Goal: Task Accomplishment & Management: Complete application form

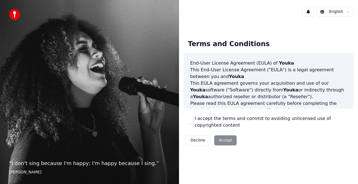
click at [222, 139] on div "Decline Accept" at bounding box center [211, 140] width 55 height 15
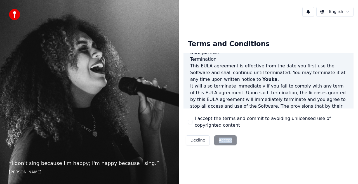
scroll to position [408, 0]
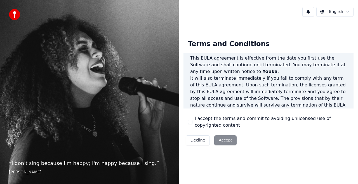
click at [199, 154] on div "Terms and Conditions End-User License Agreement ([PERSON_NAME]) of Youka This E…" at bounding box center [268, 91] width 179 height 140
click at [220, 140] on div "Decline Accept" at bounding box center [211, 140] width 55 height 15
click at [192, 122] on button "I accept the terms and commit to avoiding unlicensed use of copyrighted content" at bounding box center [190, 122] width 4 height 4
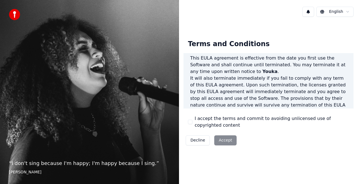
click at [191, 122] on button "I accept the terms and commit to avoiding unlicensed use of copyrighted content" at bounding box center [190, 122] width 4 height 4
click at [219, 140] on button "Accept" at bounding box center [225, 140] width 22 height 10
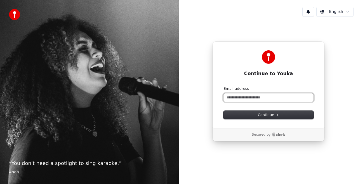
click at [242, 99] on input "Email address" at bounding box center [269, 97] width 90 height 8
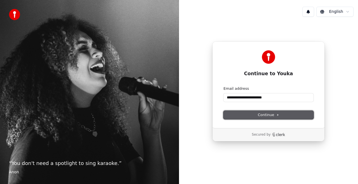
click at [266, 113] on span "Continue" at bounding box center [268, 114] width 21 height 5
type input "**********"
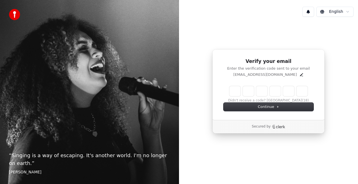
click at [235, 90] on input "Enter verification code" at bounding box center [268, 91] width 78 height 10
type input "******"
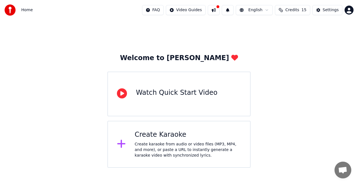
click at [158, 137] on div "Create Karaoke" at bounding box center [188, 134] width 107 height 9
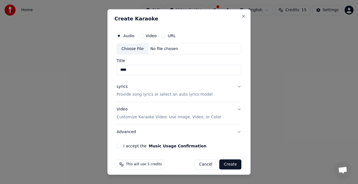
click at [119, 146] on button "I accept the Music Usage Confirmation" at bounding box center [119, 146] width 4 height 4
click at [119, 148] on div "Audio Video URL Choose File No file chosen Title **** Lyrics Provide song lyric…" at bounding box center [178, 89] width 129 height 123
click at [119, 147] on button "I accept the Music Usage Confirmation" at bounding box center [119, 146] width 4 height 4
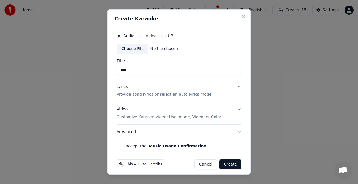
click at [119, 147] on button "I accept the Music Usage Confirmation" at bounding box center [119, 146] width 4 height 4
click at [127, 48] on div "Choose File" at bounding box center [132, 49] width 31 height 10
type input "**********"
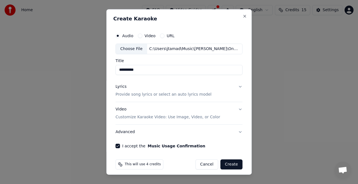
click at [235, 109] on button "Video Customize Karaoke Video: Use Image, Video, or Color" at bounding box center [179, 113] width 127 height 22
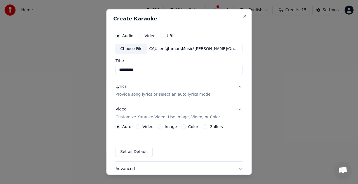
click at [160, 127] on button "Image" at bounding box center [160, 127] width 4 height 4
click at [160, 127] on div "Image" at bounding box center [167, 127] width 19 height 4
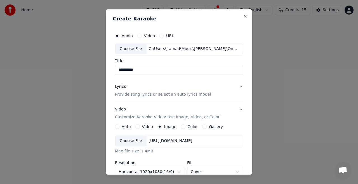
click at [132, 141] on div "Choose File" at bounding box center [130, 141] width 31 height 10
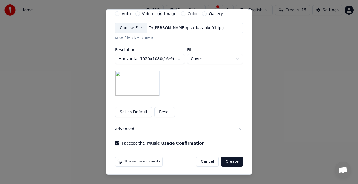
click at [229, 161] on button "Create" at bounding box center [232, 162] width 22 height 10
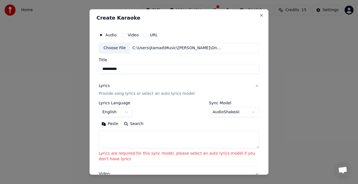
scroll to position [0, 0]
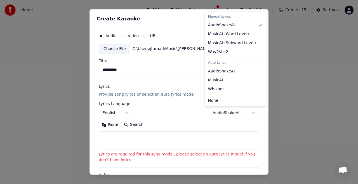
click at [248, 112] on body "**********" at bounding box center [179, 84] width 358 height 168
select select "**********"
click at [221, 72] on input "**********" at bounding box center [179, 70] width 161 height 10
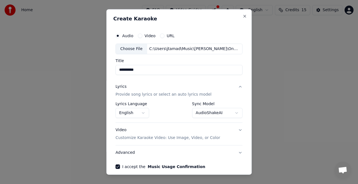
scroll to position [24, 0]
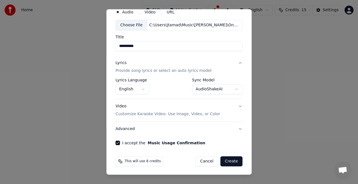
click at [226, 161] on button "Create" at bounding box center [232, 161] width 22 height 10
click at [226, 161] on div "Cancel Create" at bounding box center [216, 161] width 54 height 10
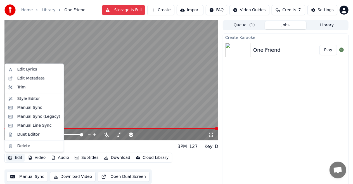
click at [17, 157] on button "Edit" at bounding box center [15, 158] width 19 height 8
click at [21, 101] on div "Style Editor" at bounding box center [28, 99] width 23 height 6
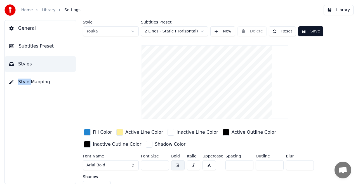
click at [46, 10] on link "Library" at bounding box center [49, 10] width 14 height 6
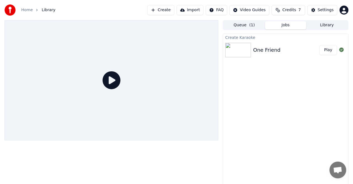
click at [24, 11] on link "Home" at bounding box center [26, 10] width 11 height 6
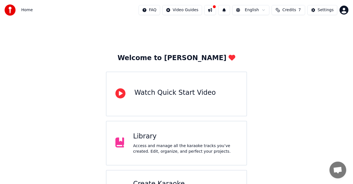
click at [153, 138] on div "Library" at bounding box center [185, 136] width 105 height 9
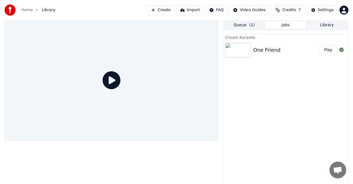
click at [247, 50] on img at bounding box center [239, 50] width 26 height 15
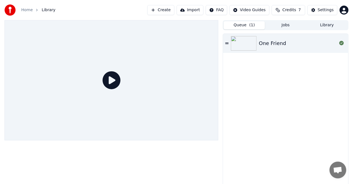
click at [249, 27] on button "Queue ( 1 )" at bounding box center [244, 25] width 41 height 8
click at [247, 46] on img at bounding box center [244, 43] width 26 height 15
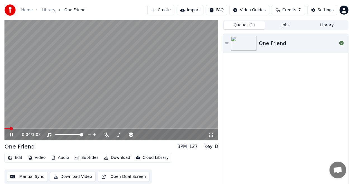
click at [12, 133] on icon at bounding box center [15, 135] width 13 height 4
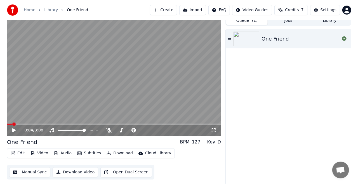
scroll to position [6, 0]
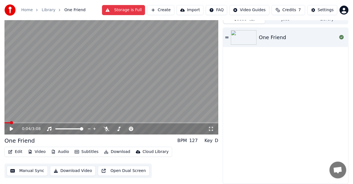
click at [110, 152] on button "Download" at bounding box center [117, 152] width 31 height 8
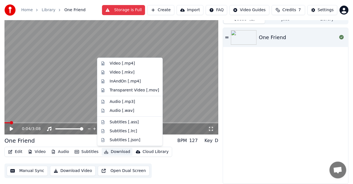
click at [110, 152] on button "Download" at bounding box center [117, 152] width 31 height 8
click at [122, 64] on div "Video [.mp4]" at bounding box center [122, 64] width 25 height 6
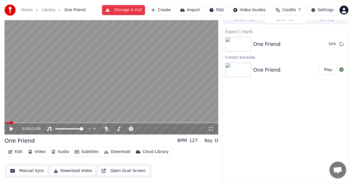
click at [40, 149] on button "Video" at bounding box center [37, 152] width 22 height 8
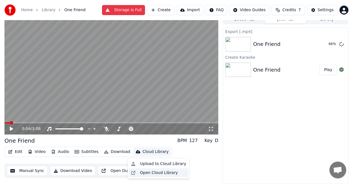
click at [149, 174] on div "Open Cloud Library" at bounding box center [159, 173] width 38 height 6
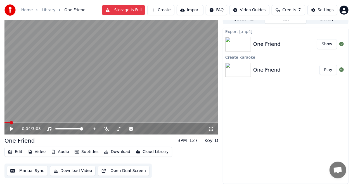
click at [345, 10] on html "Home Library One Friend Storage is Full Create Import FAQ Video Guides Credits …" at bounding box center [176, 86] width 353 height 184
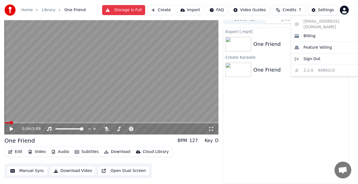
click at [345, 10] on html "Home Library One Friend Storage is Full Create Import FAQ Video Guides Credits …" at bounding box center [179, 86] width 358 height 184
click at [306, 33] on span "Billing" at bounding box center [310, 36] width 12 height 6
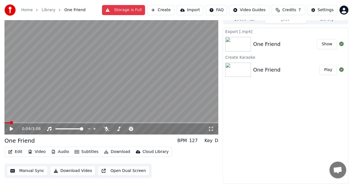
click at [169, 11] on button "Create" at bounding box center [160, 10] width 27 height 10
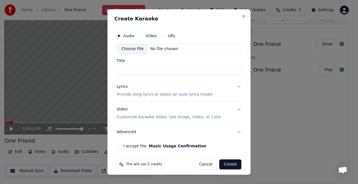
click at [134, 48] on div "Choose File" at bounding box center [132, 49] width 31 height 10
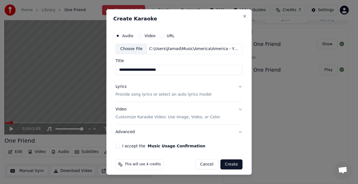
click at [136, 69] on input "**********" at bounding box center [179, 70] width 127 height 10
type input "**********"
click at [237, 86] on button "Lyrics Provide song lyrics or select an auto lyrics model" at bounding box center [179, 90] width 127 height 22
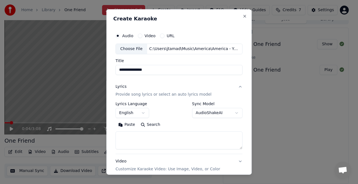
click at [234, 114] on button "AudioShakeAI" at bounding box center [217, 113] width 50 height 10
click at [234, 114] on body "**********" at bounding box center [176, 86] width 353 height 184
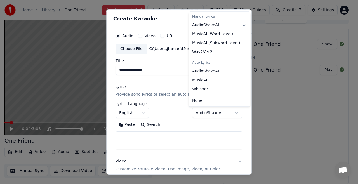
click at [233, 112] on body "**********" at bounding box center [176, 86] width 353 height 184
select select "**********"
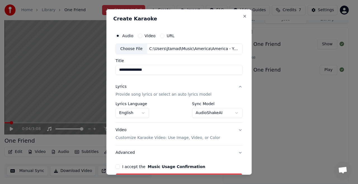
scroll to position [33, 0]
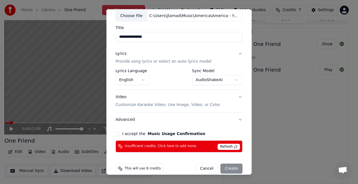
click at [202, 105] on p "Customize Karaoke Video: Use Image, Video, or Color" at bounding box center [168, 105] width 105 height 6
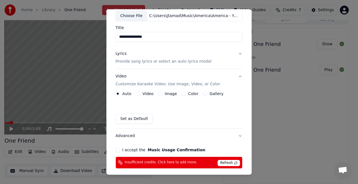
click at [166, 94] on label "Image" at bounding box center [171, 94] width 12 height 4
click at [163, 94] on button "Image" at bounding box center [160, 94] width 4 height 4
click at [166, 94] on label "Image" at bounding box center [171, 94] width 12 height 4
click at [163, 94] on button "Image" at bounding box center [160, 94] width 4 height 4
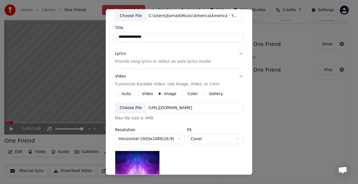
click at [130, 107] on div "Choose File" at bounding box center [130, 108] width 31 height 10
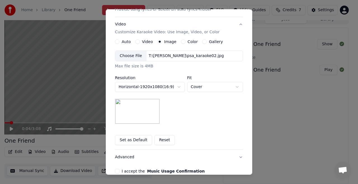
scroll to position [89, 0]
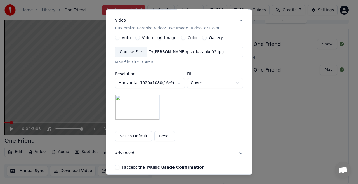
click at [236, 82] on body "**********" at bounding box center [176, 86] width 353 height 184
select select "****"
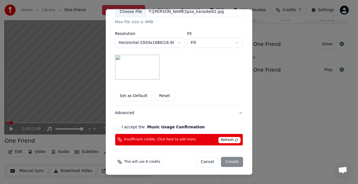
click at [115, 126] on button "I accept the Music Usage Confirmation" at bounding box center [117, 127] width 4 height 4
click at [228, 140] on span "Refresh" at bounding box center [230, 140] width 22 height 6
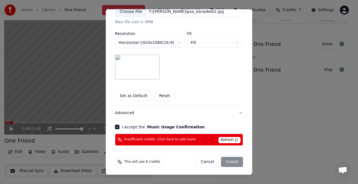
click at [210, 152] on form "**********" at bounding box center [179, 34] width 133 height 271
click at [234, 139] on span "Refresh" at bounding box center [230, 140] width 22 height 6
click at [136, 160] on span "This will use 8 credits" at bounding box center [142, 162] width 36 height 4
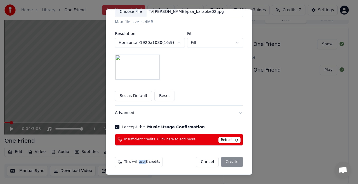
click at [136, 160] on span "This will use 8 credits" at bounding box center [142, 162] width 36 height 4
click at [238, 111] on button "Advanced" at bounding box center [179, 113] width 128 height 15
click at [238, 80] on div "**********" at bounding box center [179, 42] width 128 height 73
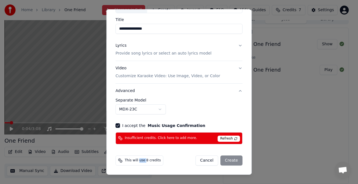
scroll to position [40, 0]
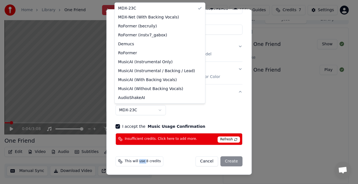
click at [159, 109] on body "**********" at bounding box center [176, 86] width 353 height 184
click at [213, 105] on body "**********" at bounding box center [176, 86] width 353 height 184
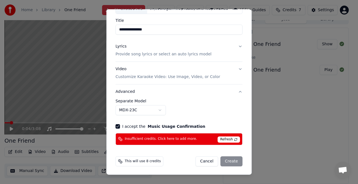
click at [237, 69] on button "Video Customize Karaoke Video: Use Image, Video, or Color" at bounding box center [179, 73] width 127 height 22
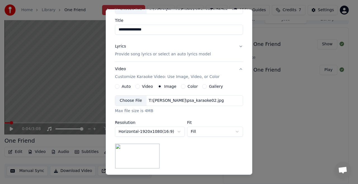
click at [237, 69] on button "Video Customize Karaoke Video: Use Image, Video, or Color" at bounding box center [179, 73] width 128 height 22
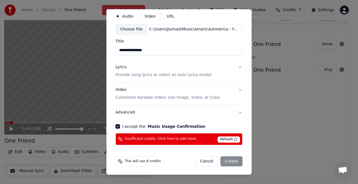
click at [236, 65] on button "Lyrics Provide song lyrics or select an auto lyrics model" at bounding box center [179, 71] width 127 height 22
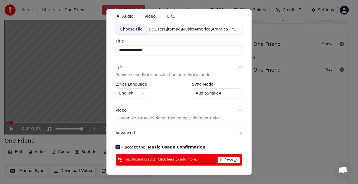
click at [236, 65] on button "Lyrics Provide song lyrics or select an auto lyrics model" at bounding box center [179, 71] width 127 height 22
click at [240, 74] on div "**********" at bounding box center [179, 88] width 132 height 160
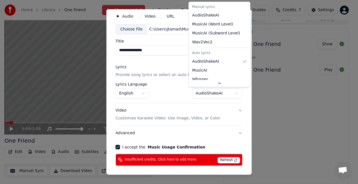
click at [234, 92] on body "**********" at bounding box center [176, 86] width 353 height 184
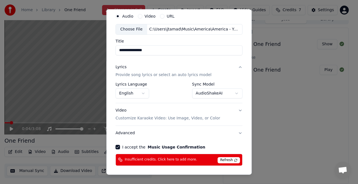
click at [196, 119] on p "Customize Karaoke Video: Use Image, Video, or Color" at bounding box center [168, 119] width 105 height 6
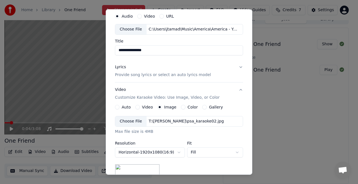
scroll to position [129, 0]
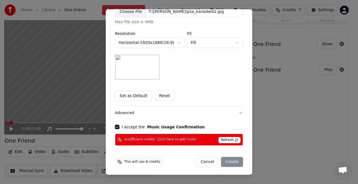
click at [125, 96] on button "Set as Default" at bounding box center [133, 96] width 37 height 10
click at [232, 161] on div "Cancel Create" at bounding box center [219, 162] width 47 height 10
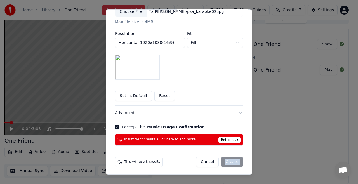
click at [232, 161] on div "Cancel Create" at bounding box center [219, 162] width 47 height 10
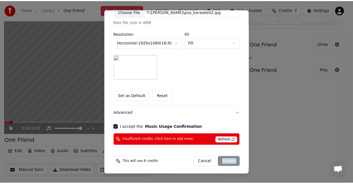
scroll to position [0, 0]
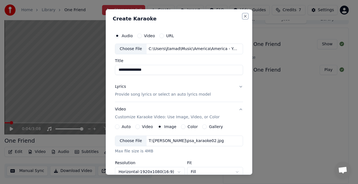
click at [243, 16] on button "Close" at bounding box center [245, 16] width 4 height 4
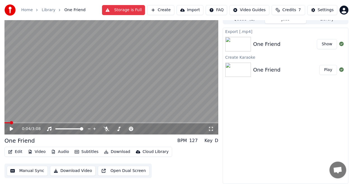
click at [287, 10] on span "Credits" at bounding box center [290, 10] width 14 height 6
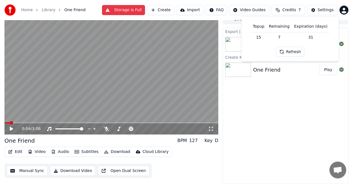
click at [287, 10] on span "Credits" at bounding box center [290, 10] width 14 height 6
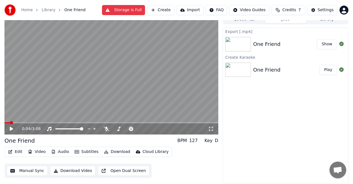
click at [287, 10] on span "Credits" at bounding box center [290, 10] width 14 height 6
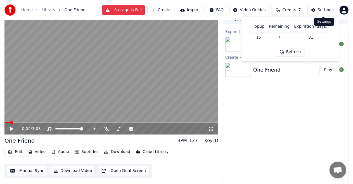
click at [325, 11] on div "Settings" at bounding box center [326, 10] width 16 height 6
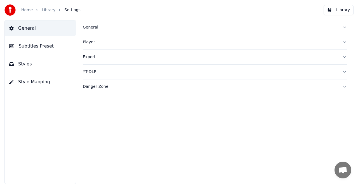
click at [27, 10] on link "Home" at bounding box center [26, 10] width 11 height 6
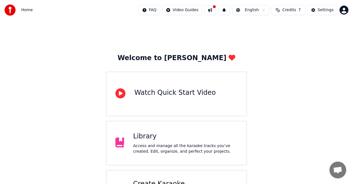
click at [150, 145] on div "Access and manage all the karaoke tracks you’ve created. Edit, organize, and pe…" at bounding box center [185, 148] width 105 height 11
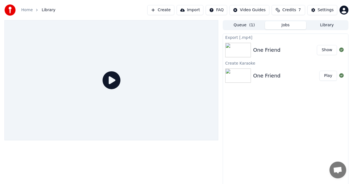
click at [23, 10] on link "Home" at bounding box center [26, 10] width 11 height 6
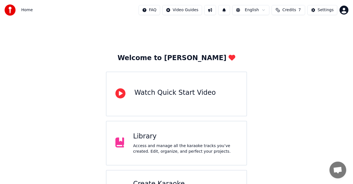
click at [23, 10] on span "Home" at bounding box center [26, 10] width 11 height 6
click at [165, 142] on div "Library Access and manage all the karaoke tracks you’ve created. Edit, organize…" at bounding box center [185, 143] width 105 height 22
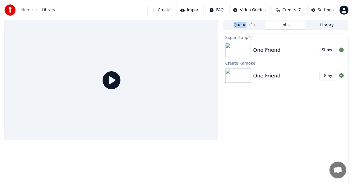
click at [265, 76] on div "One Friend" at bounding box center [267, 76] width 27 height 8
click at [344, 12] on html "Home Library Create Import FAQ Video Guides Credits 7 Settings Queue ( 1 ) Jobs…" at bounding box center [176, 92] width 353 height 184
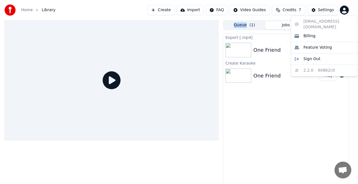
click at [344, 12] on html "Home Library Create Import FAQ Video Guides Credits 7 Settings Queue ( 1 ) Jobs…" at bounding box center [179, 92] width 358 height 184
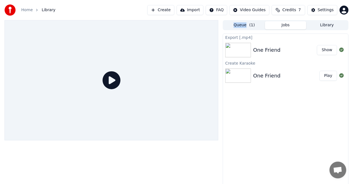
click at [344, 12] on html "Home Library Create Import FAQ Video Guides Credits 7 Settings Queue ( 1 ) Jobs…" at bounding box center [176, 92] width 353 height 184
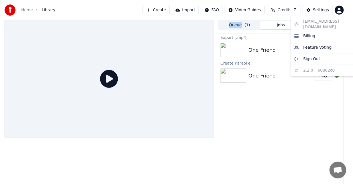
click at [344, 12] on html "Home Library Create Import FAQ Video Guides Credits 7 Settings Queue ( 1 ) Jobs…" at bounding box center [176, 92] width 353 height 184
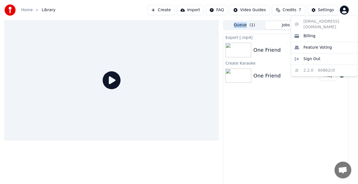
click at [344, 12] on html "Home Library Create Import FAQ Video Guides Credits 7 Settings Queue ( 1 ) Jobs…" at bounding box center [179, 92] width 358 height 184
click at [308, 33] on span "Billing" at bounding box center [310, 36] width 12 height 6
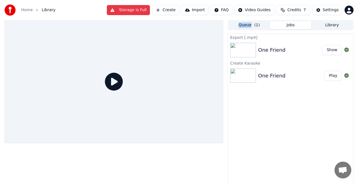
click at [345, 10] on html "Home Library Storage is Full Create Import FAQ Video Guides Credits 7 Settings …" at bounding box center [179, 92] width 358 height 184
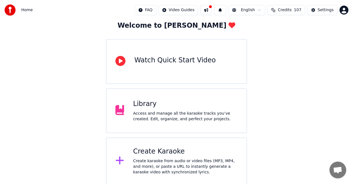
scroll to position [33, 0]
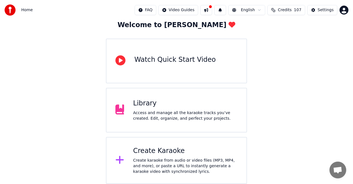
click at [155, 107] on div "Library" at bounding box center [185, 103] width 105 height 9
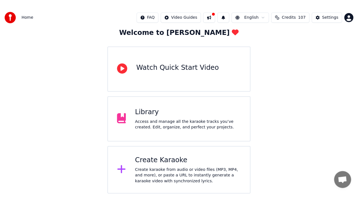
scroll to position [8, 0]
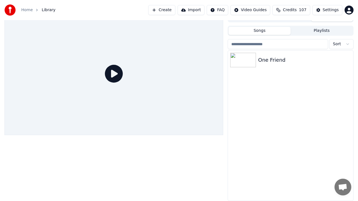
click at [123, 83] on icon at bounding box center [114, 74] width 18 height 18
click at [223, 135] on div at bounding box center [113, 73] width 219 height 123
click at [214, 121] on div at bounding box center [113, 73] width 219 height 123
click at [223, 92] on div at bounding box center [113, 73] width 219 height 123
click at [223, 135] on div at bounding box center [113, 73] width 219 height 123
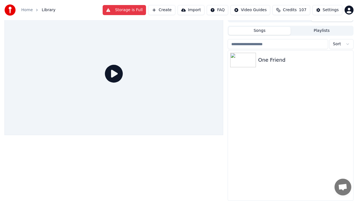
click at [123, 83] on icon at bounding box center [114, 74] width 18 height 18
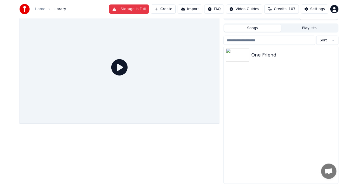
scroll to position [12, 0]
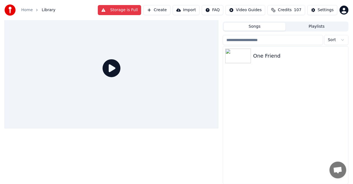
click at [250, 84] on div "One Friend" at bounding box center [285, 115] width 125 height 138
click at [130, 10] on button "Storage is Full" at bounding box center [119, 10] width 43 height 10
click at [344, 11] on html "Home Library Storage is Full Create Import FAQ Video Guides Credits 107 Setting…" at bounding box center [176, 80] width 353 height 184
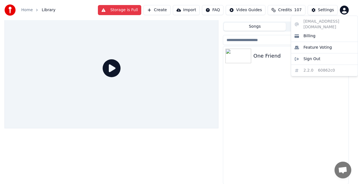
click at [344, 11] on html "Home Library Storage is Full Create Import FAQ Video Guides Credits 107 Setting…" at bounding box center [179, 80] width 358 height 184
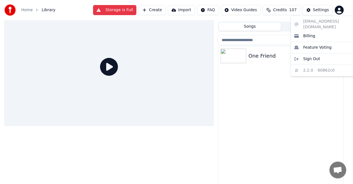
click at [344, 11] on html "Home Library Storage is Full Create Import FAQ Video Guides Credits 107 Setting…" at bounding box center [176, 80] width 353 height 184
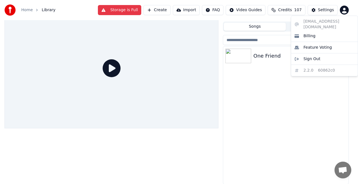
click at [344, 11] on html "Home Library Storage is Full Create Import FAQ Video Guides Credits 107 Setting…" at bounding box center [179, 80] width 358 height 184
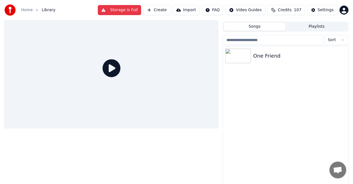
click at [344, 11] on html "Home Library Storage is Full Create Import FAQ Video Guides Credits 107 Setting…" at bounding box center [176, 80] width 353 height 184
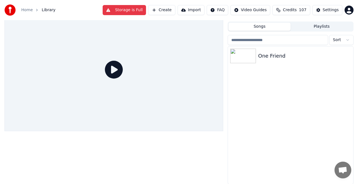
click at [344, 11] on html "Home Library Storage is Full Create Import FAQ Video Guides Credits 107 Setting…" at bounding box center [179, 80] width 358 height 184
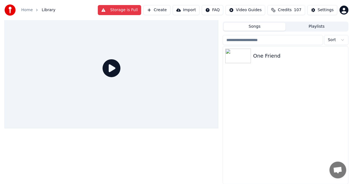
click at [344, 11] on html "Home Library Storage is Full Create Import FAQ Video Guides Credits 107 Setting…" at bounding box center [176, 80] width 353 height 184
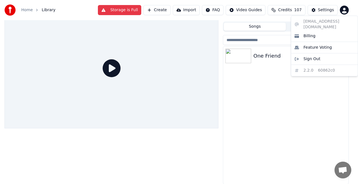
click at [344, 11] on html "Home Library Storage is Full Create Import FAQ Video Guides Credits 107 Setting…" at bounding box center [179, 80] width 358 height 184
click at [289, 110] on html "Home Library Storage is Full Create Import FAQ Video Guides Credits 107 Setting…" at bounding box center [179, 80] width 358 height 184
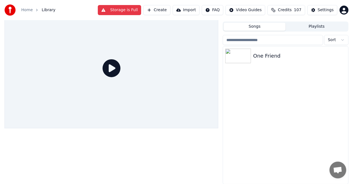
click at [163, 8] on button "Create" at bounding box center [157, 10] width 27 height 10
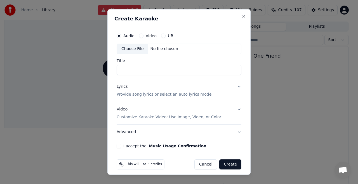
click at [133, 49] on div "Choose File" at bounding box center [132, 49] width 31 height 10
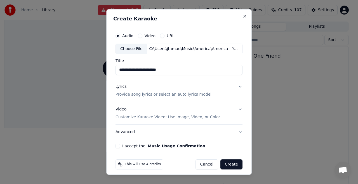
click at [137, 70] on input "**********" at bounding box center [179, 70] width 127 height 10
type input "**********"
click at [237, 87] on button "Lyrics Provide song lyrics or select an auto lyrics model" at bounding box center [179, 90] width 127 height 22
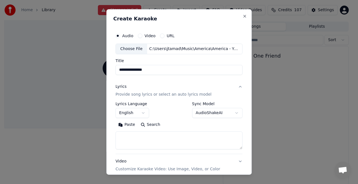
click at [235, 114] on button "AudioShakeAI" at bounding box center [217, 113] width 50 height 10
click at [235, 114] on body "**********" at bounding box center [176, 80] width 353 height 184
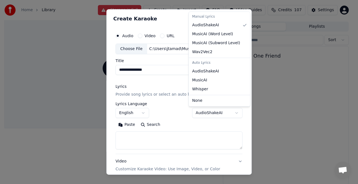
click at [234, 114] on body "**********" at bounding box center [176, 80] width 353 height 184
select select "**********"
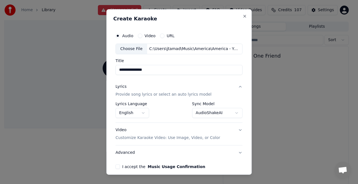
click at [194, 138] on p "Customize Karaoke Video: Use Image, Video, or Color" at bounding box center [168, 138] width 105 height 6
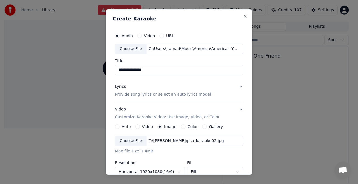
scroll to position [113, 0]
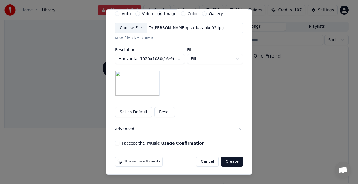
click at [132, 111] on button "Set as Default" at bounding box center [133, 112] width 37 height 10
click at [116, 142] on button "I accept the Music Usage Confirmation" at bounding box center [117, 143] width 4 height 4
click at [230, 161] on button "Create" at bounding box center [232, 162] width 22 height 10
click at [230, 161] on div "Cancel Create" at bounding box center [216, 162] width 54 height 10
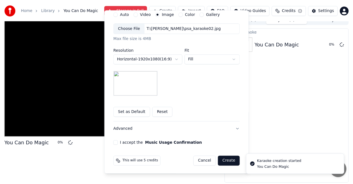
scroll to position [6, 0]
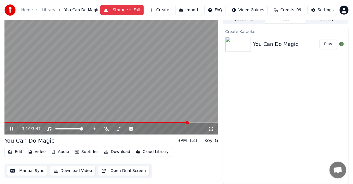
click at [10, 128] on icon at bounding box center [11, 128] width 3 height 3
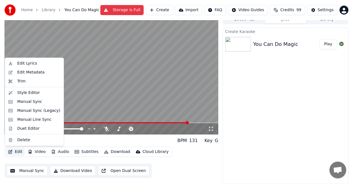
click at [18, 152] on button "Edit" at bounding box center [15, 152] width 19 height 8
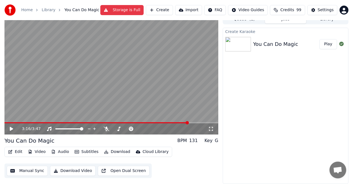
click at [18, 152] on button "Edit" at bounding box center [15, 152] width 19 height 8
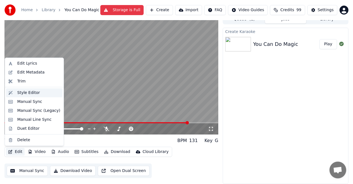
click at [25, 93] on div "Style Editor" at bounding box center [28, 93] width 23 height 6
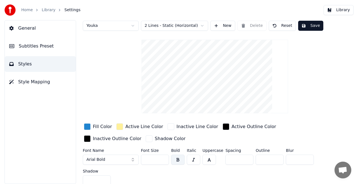
scroll to position [8, 0]
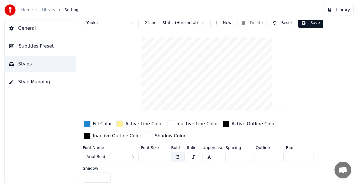
click at [22, 83] on span "Style Mapping" at bounding box center [34, 82] width 32 height 7
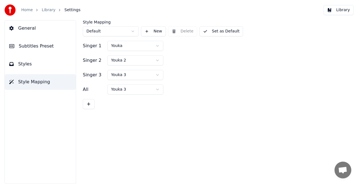
click at [65, 10] on span "Settings" at bounding box center [72, 10] width 16 height 6
click at [48, 9] on link "Library" at bounding box center [49, 10] width 14 height 6
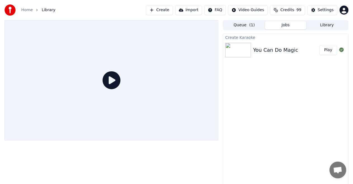
click at [241, 48] on img at bounding box center [239, 50] width 26 height 15
click at [167, 10] on button "Create" at bounding box center [159, 10] width 27 height 10
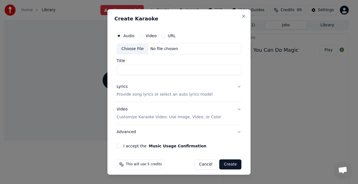
click at [137, 47] on div "Choose File" at bounding box center [132, 49] width 31 height 10
type input "**********"
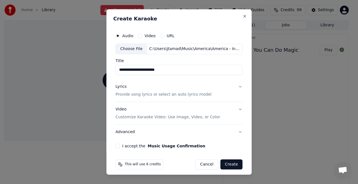
click at [236, 85] on button "Lyrics Provide song lyrics or select an auto lyrics model" at bounding box center [179, 90] width 127 height 22
click at [236, 86] on button "Lyrics Provide song lyrics or select an auto lyrics model" at bounding box center [179, 90] width 127 height 22
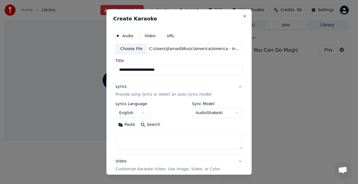
click at [233, 112] on button "AudioShakeAI" at bounding box center [217, 113] width 50 height 10
click at [233, 112] on body "**********" at bounding box center [176, 92] width 353 height 184
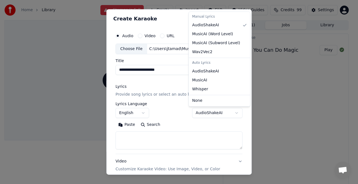
select select "**********"
click at [201, 71] on body "**********" at bounding box center [176, 92] width 353 height 184
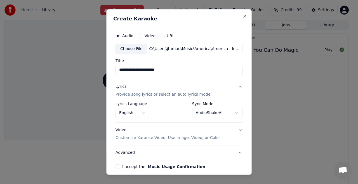
scroll to position [24, 0]
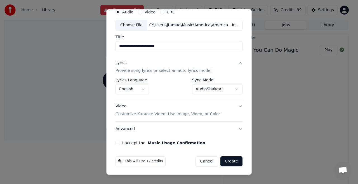
click at [185, 115] on p "Customize Karaoke Video: Use Image, Video, or Color" at bounding box center [168, 114] width 105 height 6
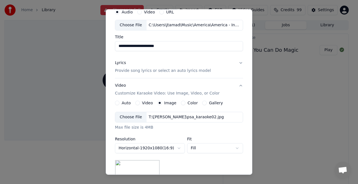
click at [136, 116] on div "Choose File" at bounding box center [130, 117] width 31 height 10
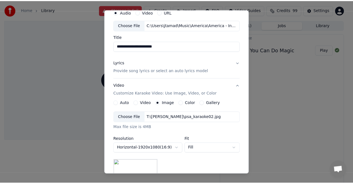
scroll to position [109, 0]
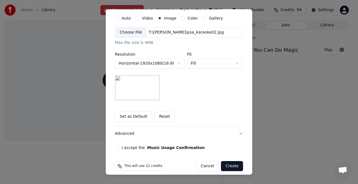
click at [235, 64] on button "Fill" at bounding box center [215, 63] width 56 height 10
click at [235, 64] on body "**********" at bounding box center [176, 92] width 353 height 184
click at [238, 61] on body "**********" at bounding box center [176, 92] width 353 height 184
click at [128, 115] on button "Set as Default" at bounding box center [133, 117] width 37 height 10
click at [115, 146] on button "I accept the Music Usage Confirmation" at bounding box center [117, 148] width 4 height 4
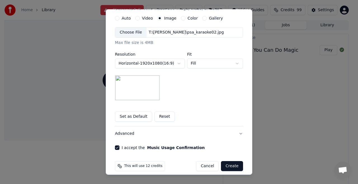
click at [229, 165] on button "Create" at bounding box center [232, 166] width 22 height 10
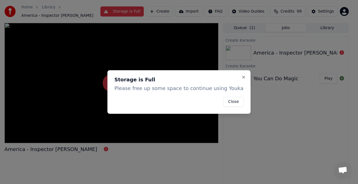
click at [233, 101] on button "Close" at bounding box center [234, 102] width 20 height 10
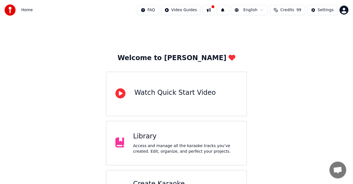
click at [163, 145] on div "Access and manage all the karaoke tracks you’ve created. Edit, organize, and pe…" at bounding box center [185, 148] width 105 height 11
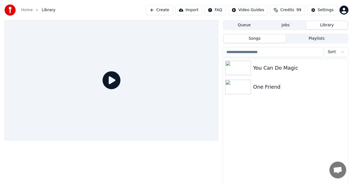
click at [168, 11] on button "Create" at bounding box center [159, 10] width 27 height 10
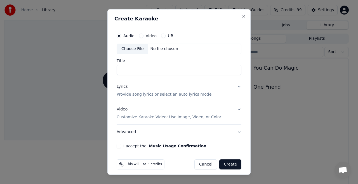
click at [130, 50] on div "Choose File" at bounding box center [132, 49] width 31 height 10
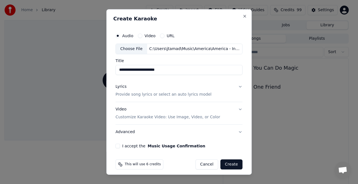
click at [135, 69] on input "**********" at bounding box center [179, 70] width 127 height 10
type input "**********"
click at [236, 86] on button "Lyrics Provide song lyrics or select an auto lyrics model" at bounding box center [179, 90] width 127 height 22
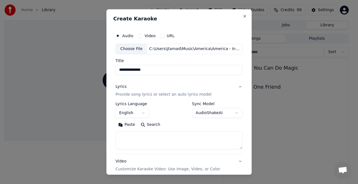
click at [235, 112] on body "**********" at bounding box center [176, 92] width 353 height 184
click at [234, 112] on body "**********" at bounding box center [176, 92] width 353 height 184
click at [234, 113] on body "**********" at bounding box center [176, 92] width 353 height 184
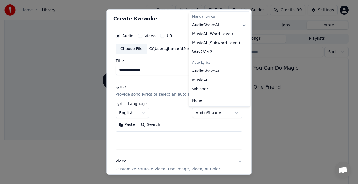
select select "**********"
click at [206, 72] on body "**********" at bounding box center [176, 92] width 353 height 184
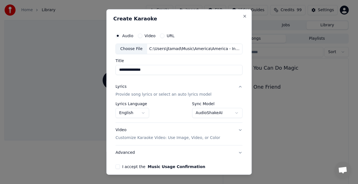
click at [188, 138] on p "Customize Karaoke Video: Use Image, Video, or Color" at bounding box center [168, 138] width 105 height 6
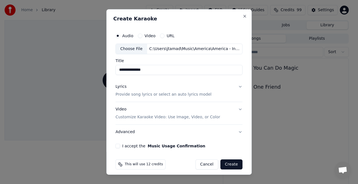
click at [205, 119] on p "Customize Karaoke Video: Use Image, Video, or Color" at bounding box center [168, 117] width 105 height 6
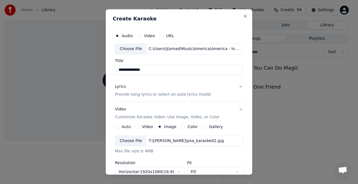
click at [133, 142] on div "Choose File" at bounding box center [130, 141] width 31 height 10
click at [131, 140] on div "Choose File" at bounding box center [130, 141] width 31 height 10
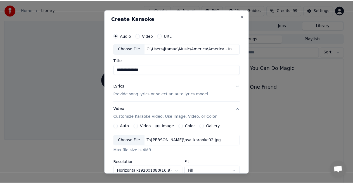
scroll to position [113, 0]
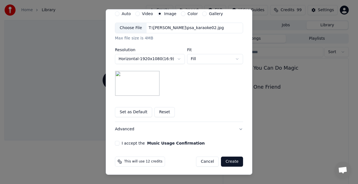
click at [129, 112] on button "Set as Default" at bounding box center [133, 112] width 37 height 10
click at [129, 112] on div "Saved Reset" at bounding box center [179, 112] width 128 height 10
click at [126, 109] on button "Set as Default" at bounding box center [133, 112] width 37 height 10
click at [231, 161] on button "Create" at bounding box center [232, 162] width 22 height 10
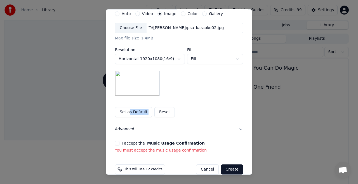
click at [115, 141] on button "I accept the Music Usage Confirmation" at bounding box center [117, 143] width 4 height 4
click at [116, 143] on button "I accept the Music Usage Confirmation" at bounding box center [117, 143] width 4 height 4
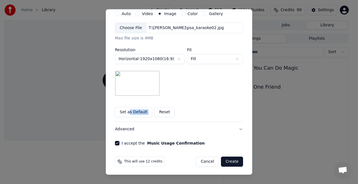
click at [116, 143] on button "I accept the Music Usage Confirmation" at bounding box center [117, 143] width 4 height 4
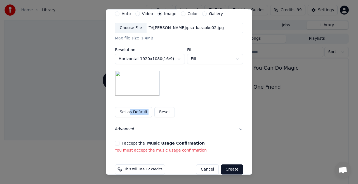
click at [115, 143] on button "I accept the Music Usage Confirmation" at bounding box center [117, 143] width 4 height 4
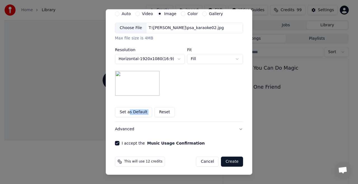
click at [228, 161] on button "Create" at bounding box center [232, 162] width 22 height 10
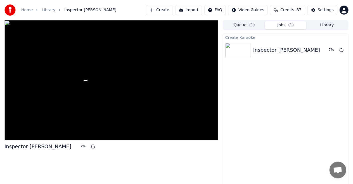
drag, startPoint x: 208, startPoint y: 118, endPoint x: 264, endPoint y: 116, distance: 55.2
click at [208, 118] on div at bounding box center [111, 80] width 214 height 120
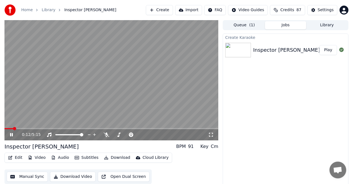
click at [11, 134] on icon at bounding box center [11, 134] width 3 height 3
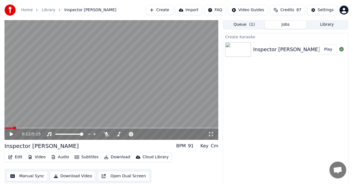
scroll to position [6, 0]
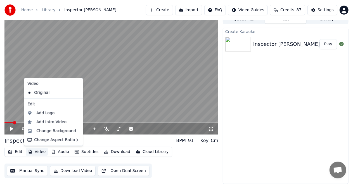
click at [37, 152] on button "Video" at bounding box center [37, 152] width 22 height 8
click at [45, 133] on div "Change Background" at bounding box center [56, 131] width 40 height 6
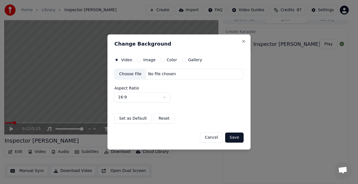
click at [140, 60] on button "Image" at bounding box center [139, 60] width 4 height 4
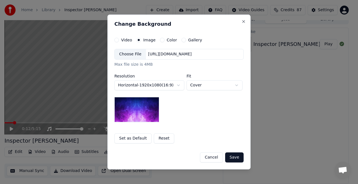
click at [130, 55] on div "Choose File" at bounding box center [130, 54] width 31 height 10
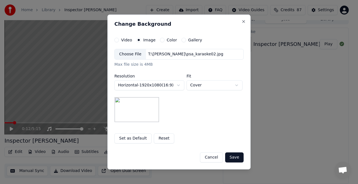
click at [235, 84] on button "Cover" at bounding box center [215, 85] width 56 height 10
click at [235, 84] on body "**********" at bounding box center [176, 86] width 353 height 184
click at [197, 85] on button "Fill" at bounding box center [215, 85] width 56 height 10
click at [197, 85] on body "**********" at bounding box center [176, 86] width 353 height 184
click at [195, 85] on button "Contain" at bounding box center [215, 85] width 56 height 10
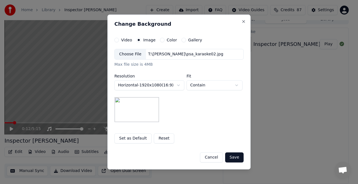
click at [195, 85] on body "**********" at bounding box center [176, 86] width 353 height 184
click at [195, 86] on body "**********" at bounding box center [176, 86] width 353 height 184
click at [220, 88] on body "**********" at bounding box center [176, 86] width 353 height 184
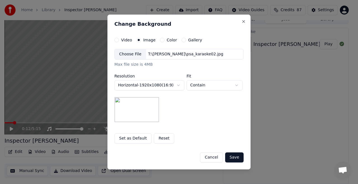
click at [232, 87] on body "**********" at bounding box center [176, 86] width 353 height 184
click at [235, 86] on body "**********" at bounding box center [176, 86] width 353 height 184
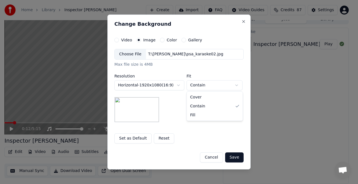
select select "****"
click at [197, 116] on div "**********" at bounding box center [178, 85] width 129 height 73
click at [138, 138] on button "Set as Default" at bounding box center [132, 138] width 37 height 10
click at [154, 138] on button "Reset" at bounding box center [164, 138] width 20 height 10
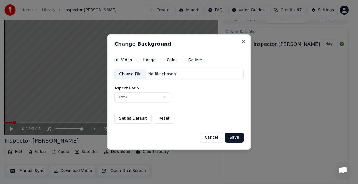
click at [235, 137] on button "Save" at bounding box center [234, 138] width 18 height 10
click at [130, 73] on div "Choose File" at bounding box center [130, 74] width 31 height 10
click at [139, 60] on button "Image" at bounding box center [139, 60] width 4 height 4
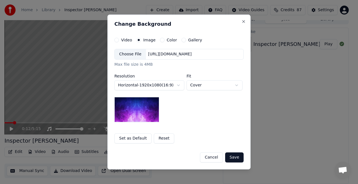
click at [132, 55] on div "Choose File" at bounding box center [130, 54] width 31 height 10
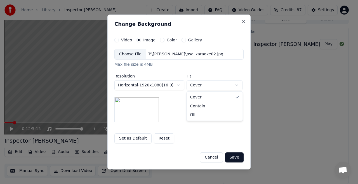
click at [237, 86] on body "**********" at bounding box center [176, 86] width 353 height 184
select select "****"
click at [130, 137] on button "Set as Default" at bounding box center [132, 138] width 37 height 10
click at [130, 137] on div "Set as Default Reset" at bounding box center [178, 138] width 129 height 10
click at [234, 158] on button "Save" at bounding box center [234, 158] width 18 height 10
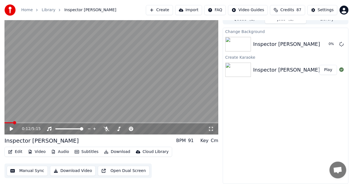
click at [39, 152] on button "Video" at bounding box center [37, 152] width 22 height 8
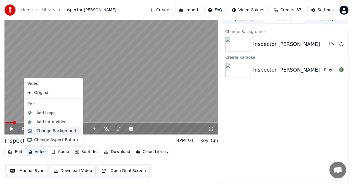
click at [45, 131] on div "Change Background" at bounding box center [56, 131] width 40 height 6
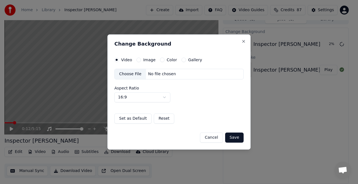
click at [137, 61] on button "Image" at bounding box center [139, 60] width 4 height 4
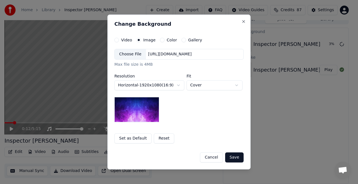
click at [128, 56] on div "Choose File" at bounding box center [130, 54] width 31 height 10
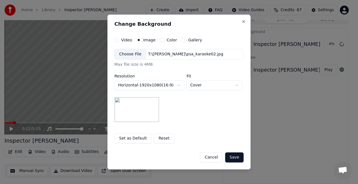
click at [235, 157] on button "Save" at bounding box center [234, 158] width 18 height 10
click at [235, 157] on div "Cancel Save" at bounding box center [178, 155] width 129 height 15
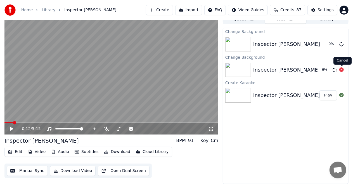
click at [341, 70] on icon at bounding box center [342, 69] width 4 height 4
click at [342, 70] on icon at bounding box center [342, 69] width 4 height 4
click at [341, 44] on icon at bounding box center [342, 44] width 4 height 4
click at [342, 44] on icon at bounding box center [342, 44] width 4 height 4
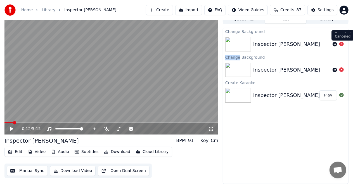
click at [342, 44] on icon at bounding box center [342, 44] width 4 height 4
click at [343, 71] on icon at bounding box center [342, 69] width 4 height 4
click at [39, 151] on button "Video" at bounding box center [37, 152] width 22 height 8
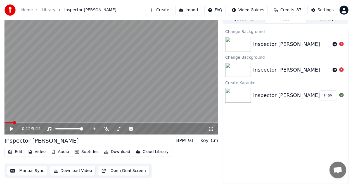
click at [250, 124] on div "Change Background Inspector Mills Change Background Inspector Mills Create Kara…" at bounding box center [286, 106] width 126 height 156
click at [239, 96] on img at bounding box center [239, 95] width 26 height 15
click at [245, 93] on img at bounding box center [239, 95] width 26 height 15
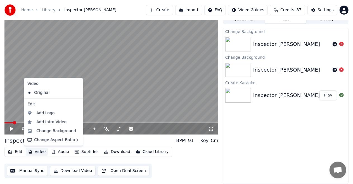
click at [40, 152] on button "Video" at bounding box center [37, 152] width 22 height 8
click at [53, 133] on div "Change Background" at bounding box center [56, 131] width 40 height 6
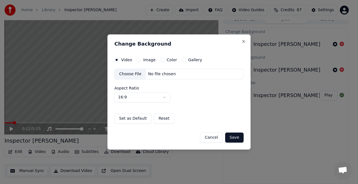
click at [137, 60] on button "Image" at bounding box center [139, 60] width 4 height 4
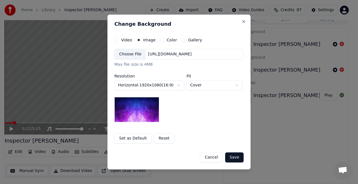
click at [126, 57] on div "Choose File" at bounding box center [130, 54] width 31 height 10
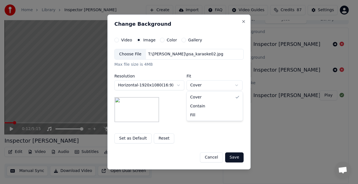
click at [235, 86] on body "**********" at bounding box center [176, 86] width 353 height 184
select select "****"
click at [234, 157] on button "Save" at bounding box center [234, 158] width 18 height 10
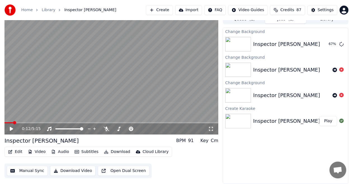
click at [328, 121] on button "Play" at bounding box center [329, 121] width 18 height 10
click at [11, 129] on icon at bounding box center [11, 128] width 3 height 3
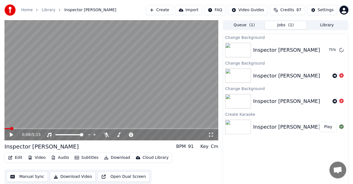
click at [244, 25] on button "Queue ( 1 )" at bounding box center [244, 25] width 41 height 8
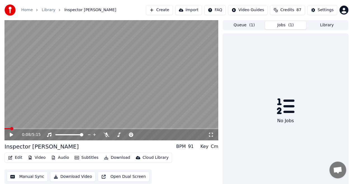
click at [286, 25] on button "Jobs ( 1 )" at bounding box center [285, 25] width 41 height 8
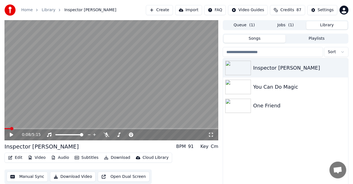
click at [324, 25] on button "Library" at bounding box center [327, 25] width 41 height 8
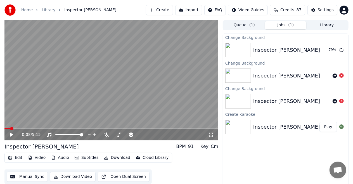
click at [287, 24] on button "Jobs ( 1 )" at bounding box center [285, 25] width 41 height 8
click at [327, 50] on button "Play" at bounding box center [329, 50] width 18 height 10
click at [13, 135] on icon at bounding box center [15, 135] width 13 height 4
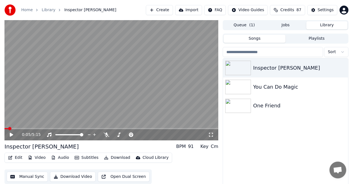
click at [326, 24] on button "Library" at bounding box center [327, 25] width 41 height 8
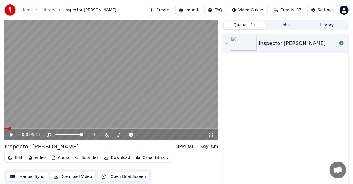
click at [246, 23] on button "Queue ( 1 )" at bounding box center [244, 25] width 41 height 8
click at [246, 44] on img at bounding box center [244, 43] width 26 height 15
click at [12, 135] on icon at bounding box center [15, 135] width 13 height 4
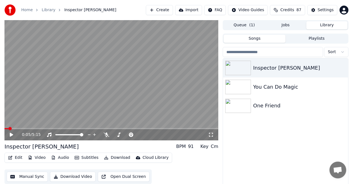
click at [327, 25] on button "Library" at bounding box center [327, 25] width 41 height 8
click at [315, 40] on button "Playlists" at bounding box center [317, 39] width 62 height 8
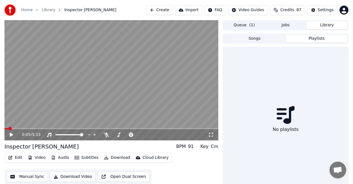
click at [315, 40] on button "Playlists" at bounding box center [317, 39] width 62 height 8
click at [254, 37] on button "Songs" at bounding box center [255, 39] width 62 height 8
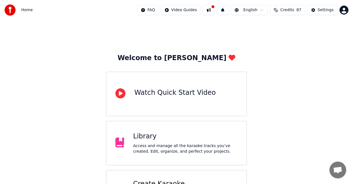
click at [157, 139] on div "Library" at bounding box center [185, 136] width 105 height 9
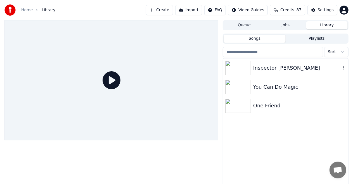
click at [283, 70] on div "Inspector [PERSON_NAME]" at bounding box center [297, 68] width 87 height 8
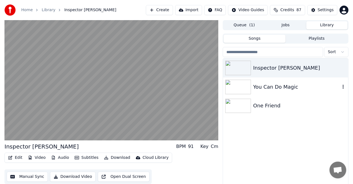
click at [268, 86] on div "You Can Do Magic" at bounding box center [297, 87] width 87 height 8
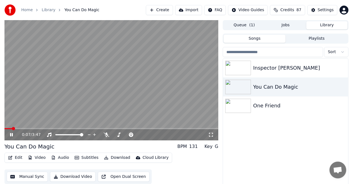
click at [12, 133] on icon at bounding box center [15, 135] width 13 height 4
click at [11, 135] on icon at bounding box center [11, 134] width 3 height 3
click at [11, 135] on icon at bounding box center [11, 135] width 3 height 4
click at [11, 136] on icon at bounding box center [11, 134] width 3 height 3
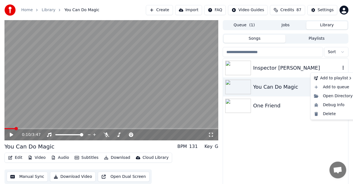
click at [344, 68] on icon "button" at bounding box center [343, 68] width 1 height 4
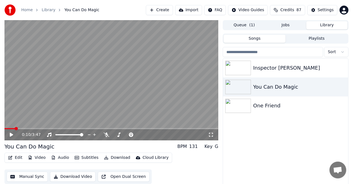
click at [258, 138] on div "Inspector [PERSON_NAME] You Can Do Magic One Friend" at bounding box center [285, 127] width 125 height 138
click at [302, 165] on div "Inspector [PERSON_NAME] You Can Do Magic One Friend" at bounding box center [285, 127] width 125 height 138
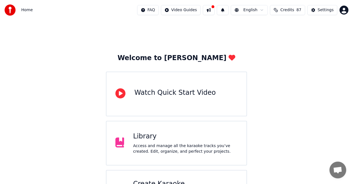
click at [147, 140] on div "Library" at bounding box center [185, 136] width 105 height 9
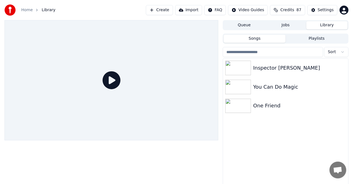
drag, startPoint x: 127, startPoint y: 184, endPoint x: 85, endPoint y: 172, distance: 44.1
click at [85, 172] on div at bounding box center [111, 108] width 214 height 176
click at [79, 176] on div at bounding box center [111, 108] width 214 height 176
click at [78, 174] on div at bounding box center [111, 108] width 214 height 176
click at [343, 68] on icon "button" at bounding box center [344, 67] width 6 height 4
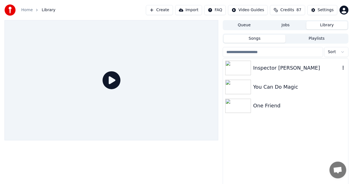
click at [343, 68] on icon "button" at bounding box center [344, 67] width 6 height 4
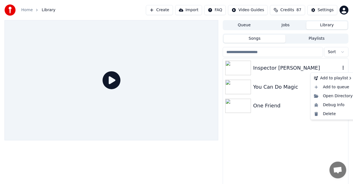
click at [343, 68] on icon "button" at bounding box center [344, 67] width 6 height 4
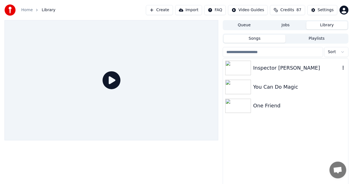
click at [343, 68] on icon "button" at bounding box center [344, 67] width 6 height 4
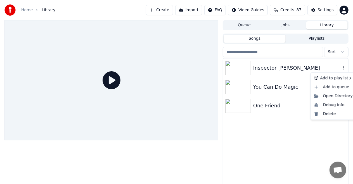
click at [343, 68] on icon "button" at bounding box center [344, 67] width 6 height 4
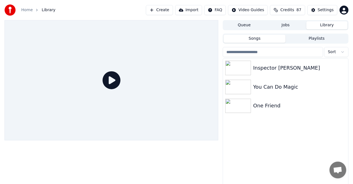
click at [249, 133] on div "Inspector [PERSON_NAME] You Can Do Magic One Friend" at bounding box center [285, 127] width 125 height 138
click at [45, 174] on div at bounding box center [111, 108] width 214 height 176
click at [165, 10] on button "Create" at bounding box center [159, 10] width 27 height 10
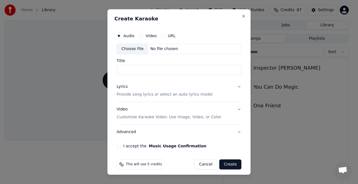
click at [135, 48] on div "Choose File" at bounding box center [132, 49] width 31 height 10
click at [133, 46] on div "Choose File" at bounding box center [132, 49] width 31 height 10
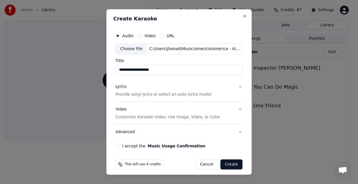
click at [136, 69] on input "**********" at bounding box center [179, 70] width 127 height 10
type input "**********"
click at [237, 86] on button "Lyrics Provide song lyrics or select an auto lyrics model" at bounding box center [179, 90] width 127 height 22
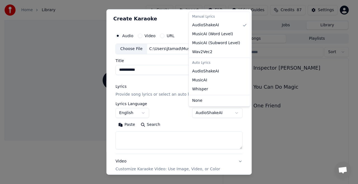
click at [234, 112] on body "**********" at bounding box center [176, 92] width 353 height 184
select select "**********"
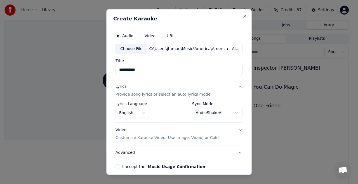
click at [180, 139] on p "Customize Karaoke Video: Use Image, Video, or Color" at bounding box center [168, 138] width 105 height 6
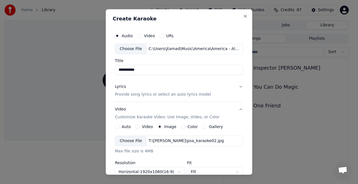
click at [129, 142] on div "Choose File" at bounding box center [130, 141] width 31 height 10
click at [132, 140] on div "Choose File" at bounding box center [130, 141] width 31 height 10
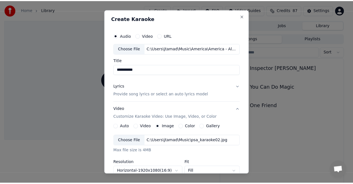
scroll to position [113, 0]
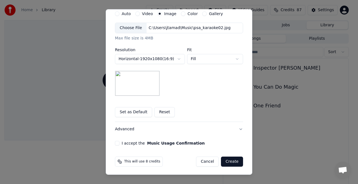
click at [128, 111] on button "Set as Default" at bounding box center [133, 112] width 37 height 10
click at [116, 142] on button "I accept the Music Usage Confirmation" at bounding box center [117, 143] width 4 height 4
click at [230, 161] on button "Create" at bounding box center [232, 162] width 22 height 10
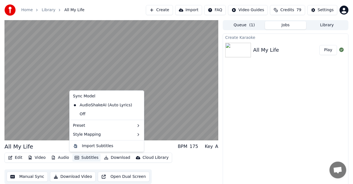
click at [84, 157] on button "Subtitles" at bounding box center [86, 158] width 28 height 8
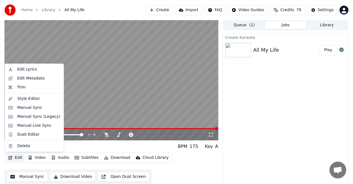
click at [254, 154] on div "Create Karaoke All My Life Play" at bounding box center [286, 112] width 126 height 156
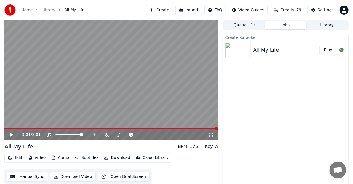
click at [110, 158] on button "Download" at bounding box center [117, 158] width 31 height 8
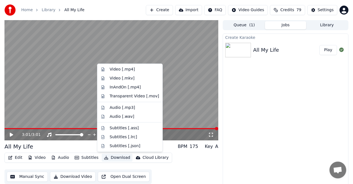
click at [110, 158] on button "Download" at bounding box center [117, 158] width 31 height 8
click at [123, 70] on div "Video [.mp4]" at bounding box center [122, 70] width 25 height 6
